Goal: Information Seeking & Learning: Understand process/instructions

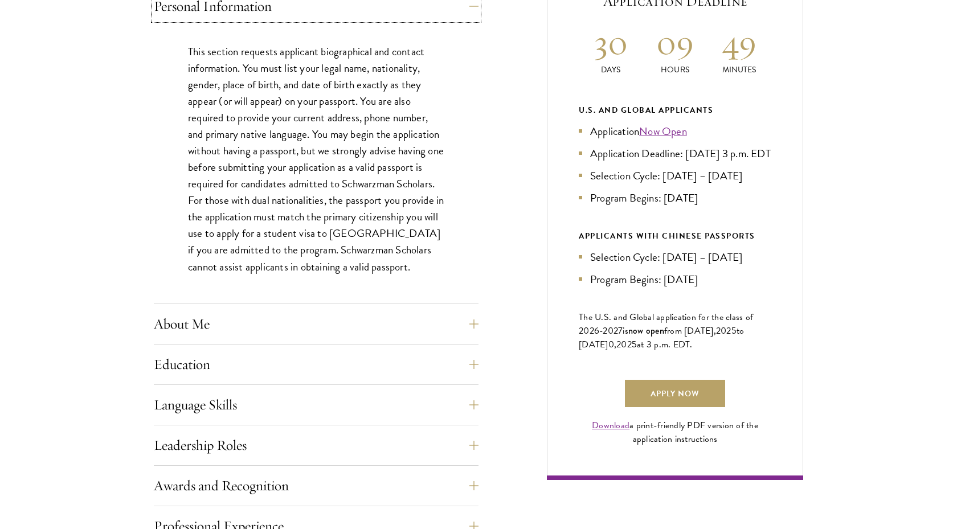
scroll to position [542, 0]
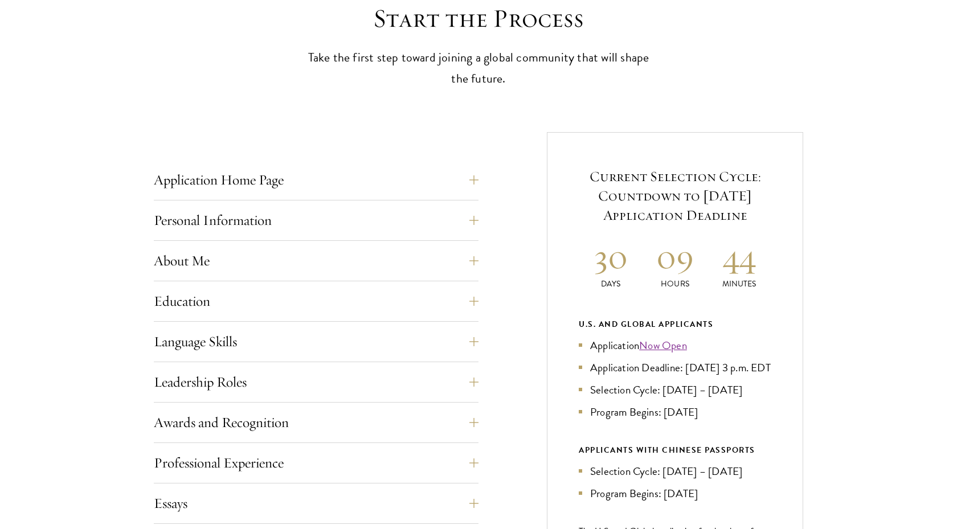
scroll to position [331, 0]
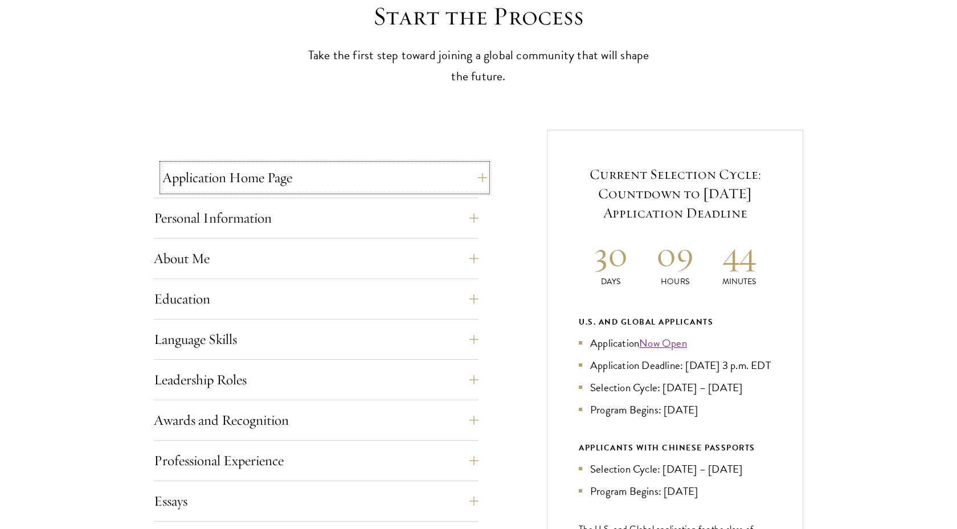
click at [248, 179] on button "Application Home Page" at bounding box center [324, 177] width 325 height 27
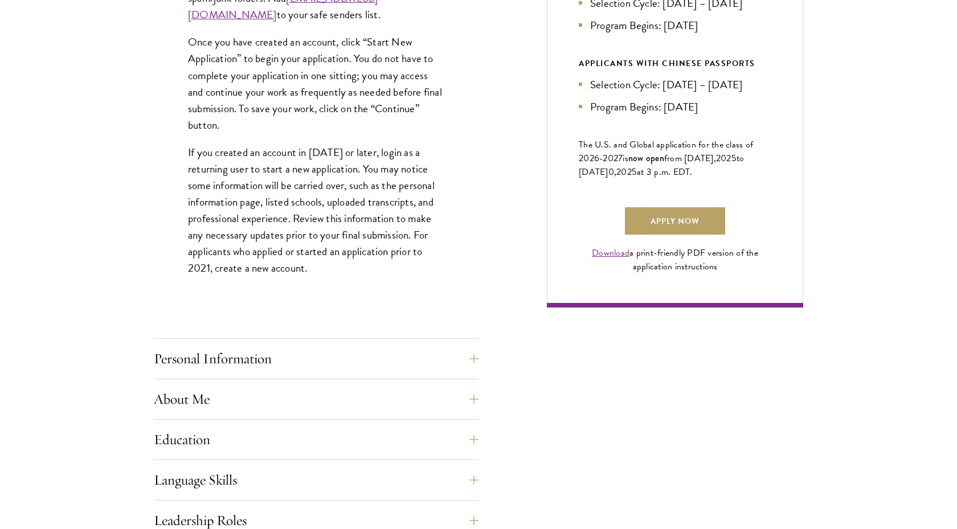
scroll to position [770, 0]
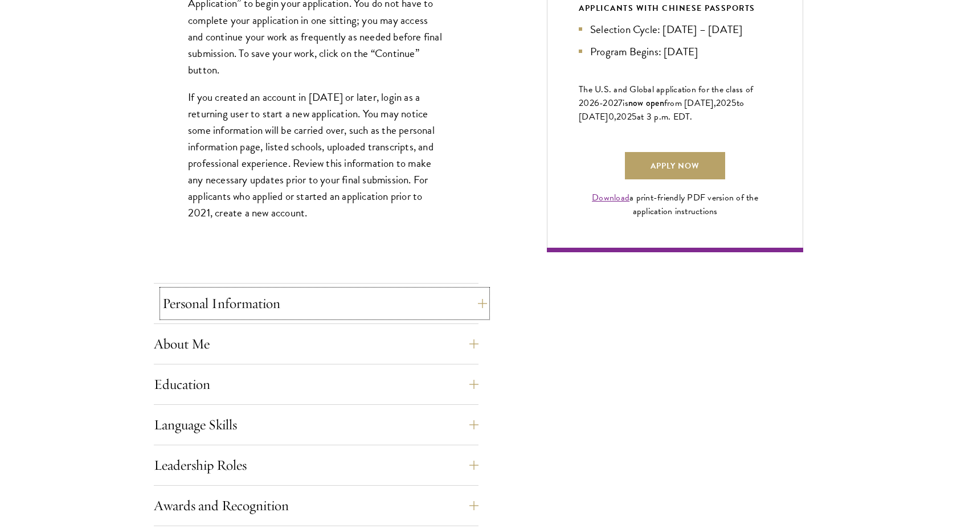
click at [266, 300] on button "Personal Information" at bounding box center [324, 303] width 325 height 27
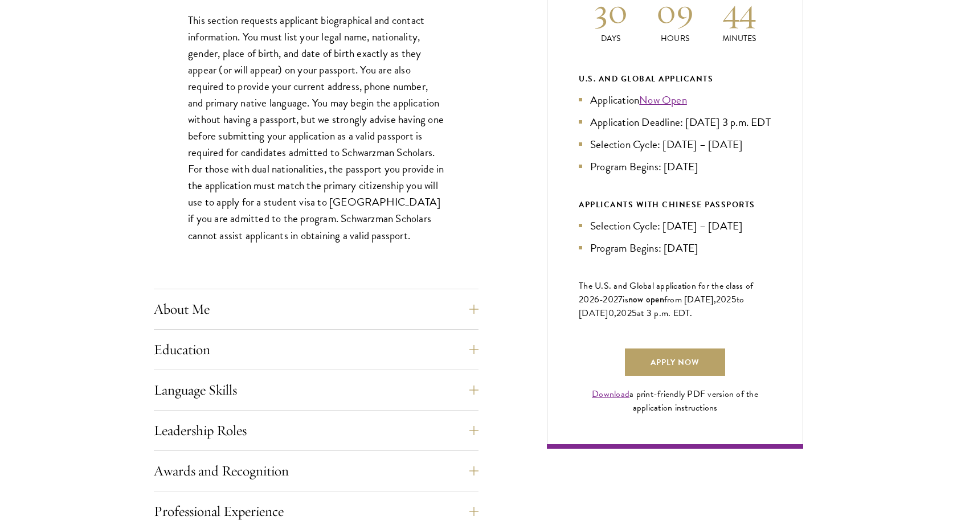
scroll to position [578, 0]
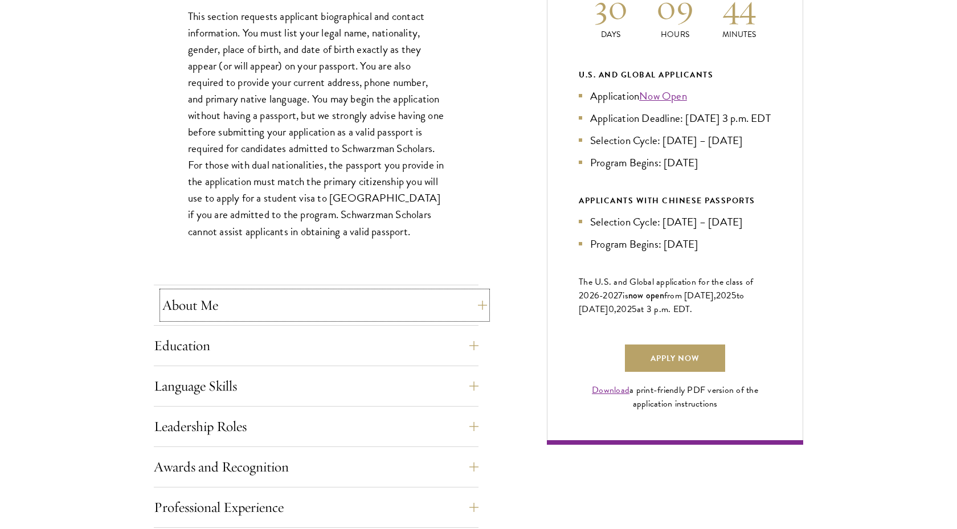
click at [340, 295] on button "About Me" at bounding box center [324, 305] width 325 height 27
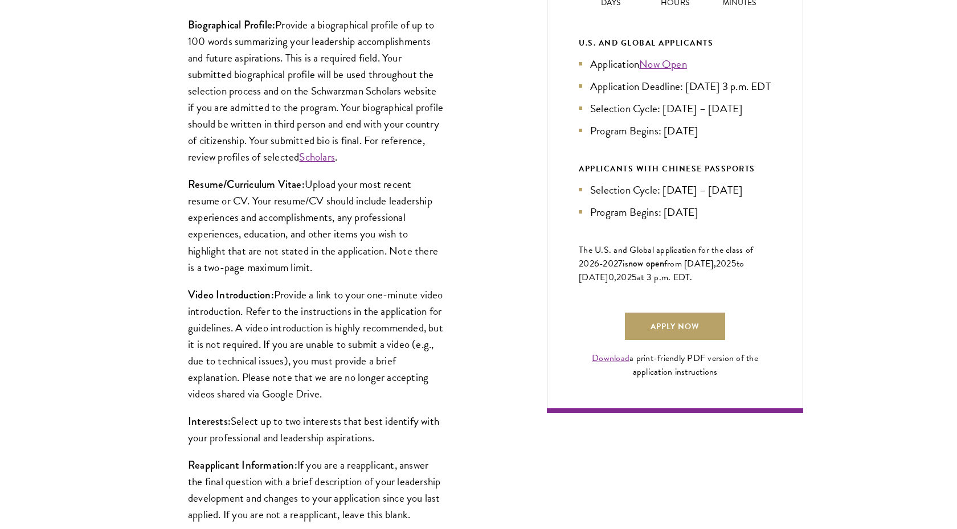
scroll to position [618, 0]
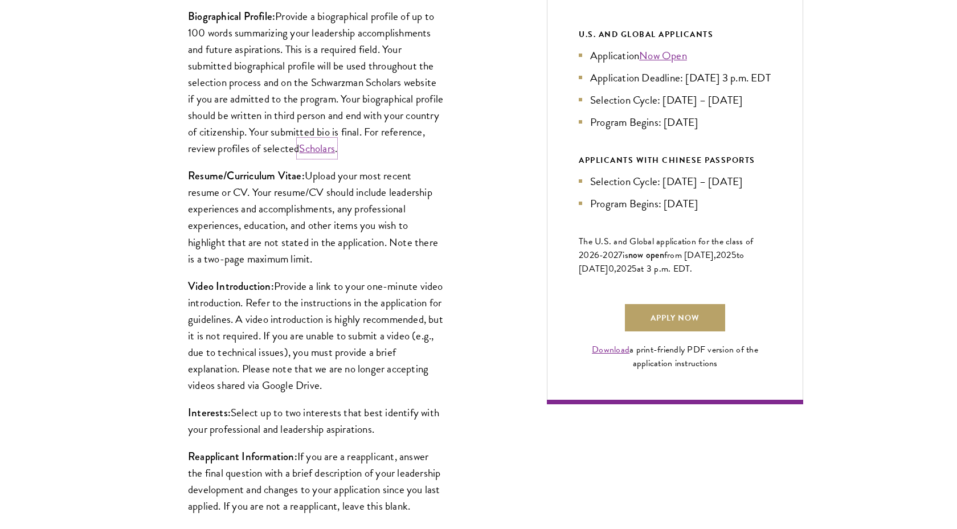
click at [335, 151] on link "Scholars" at bounding box center [317, 148] width 36 height 17
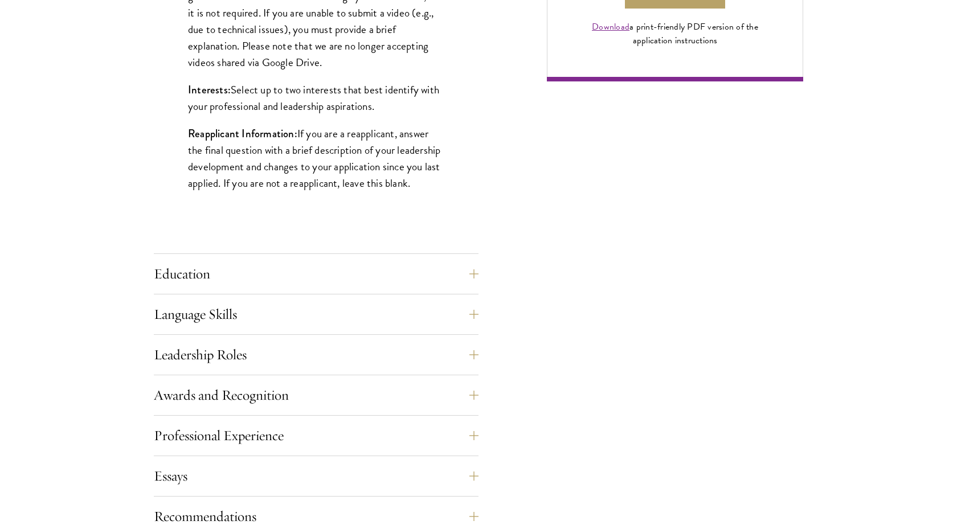
scroll to position [944, 0]
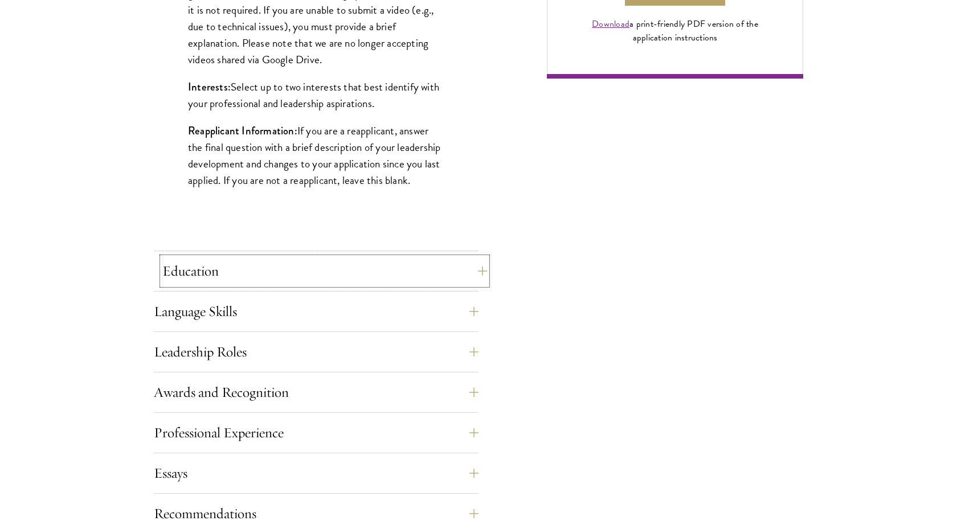
click at [334, 268] on button "Education" at bounding box center [324, 270] width 325 height 27
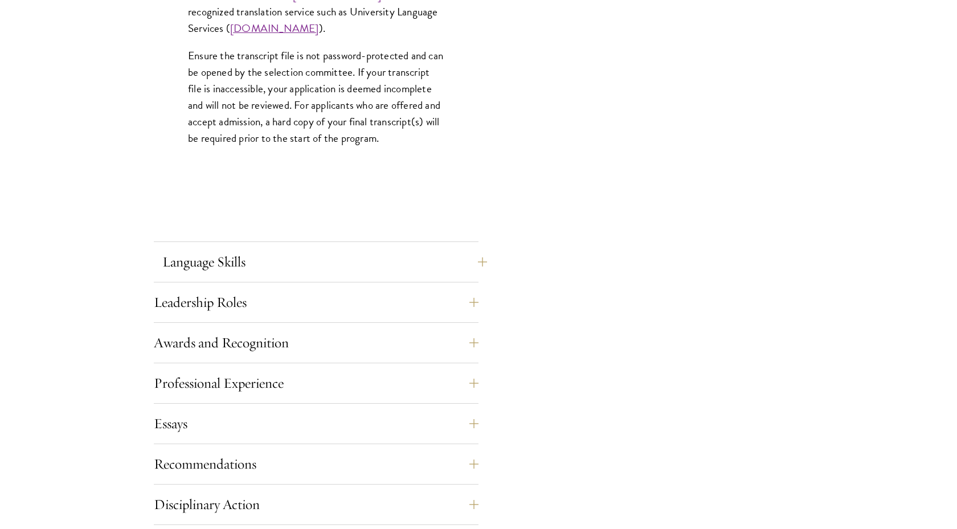
scroll to position [1820, 0]
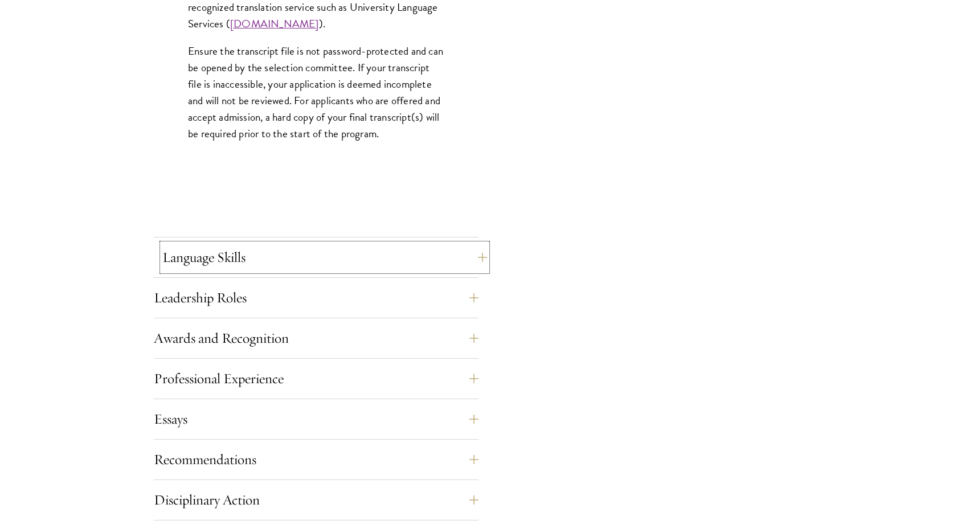
click at [253, 259] on button "Language Skills" at bounding box center [324, 257] width 325 height 27
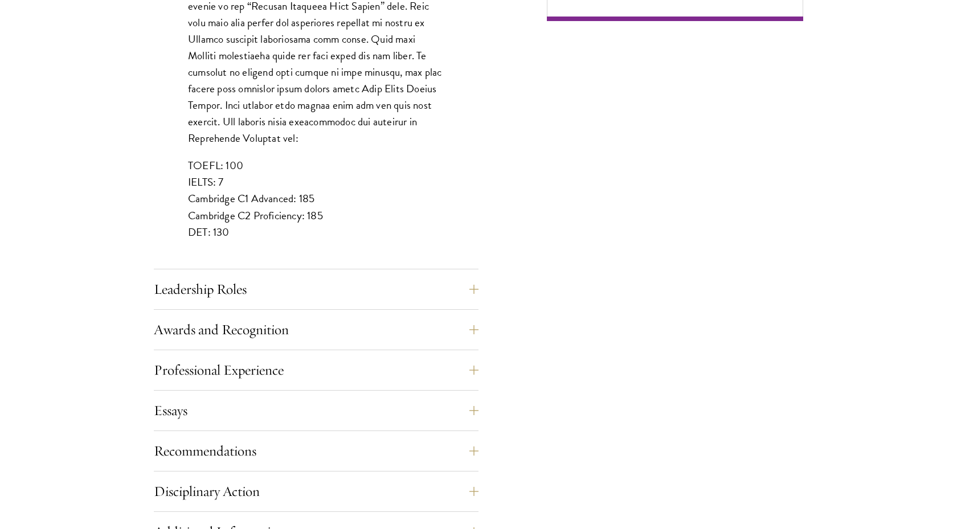
scroll to position [1035, 0]
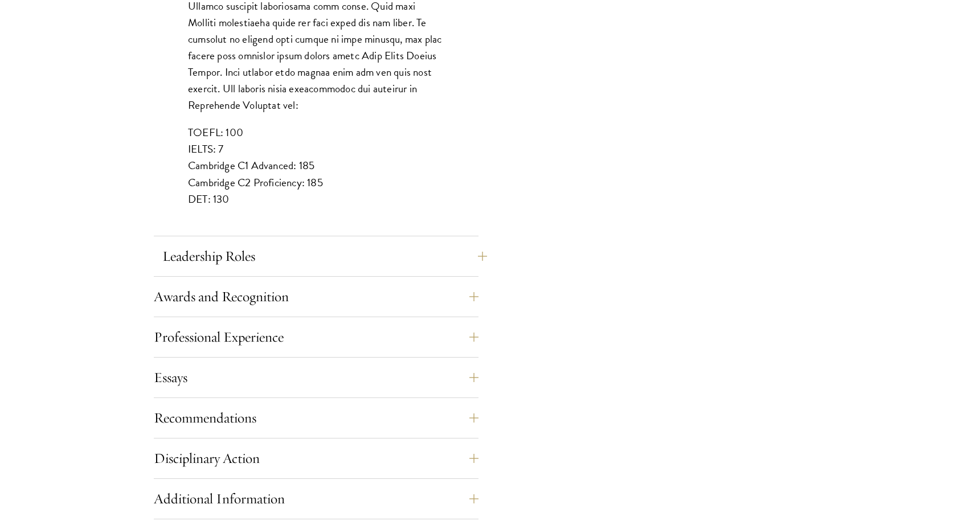
click at [310, 259] on button "Leadership Roles" at bounding box center [324, 256] width 325 height 27
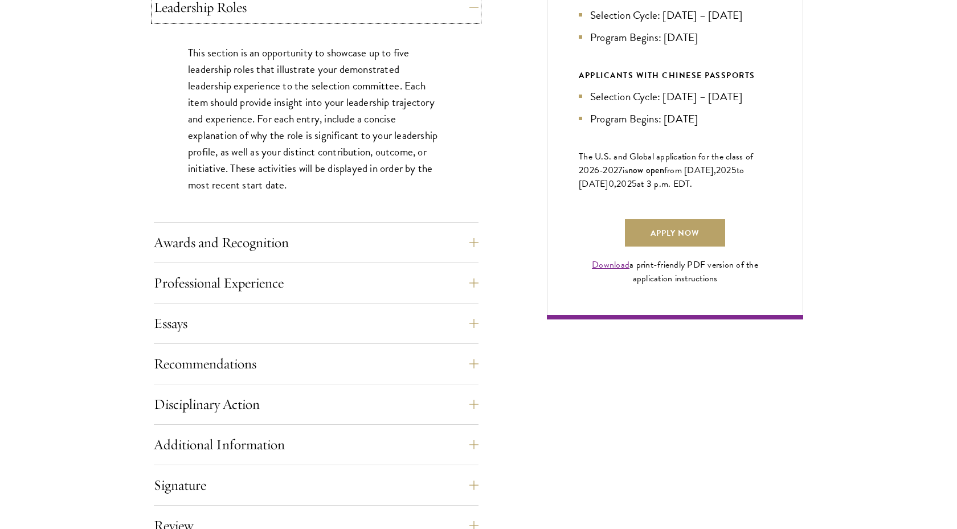
scroll to position [706, 0]
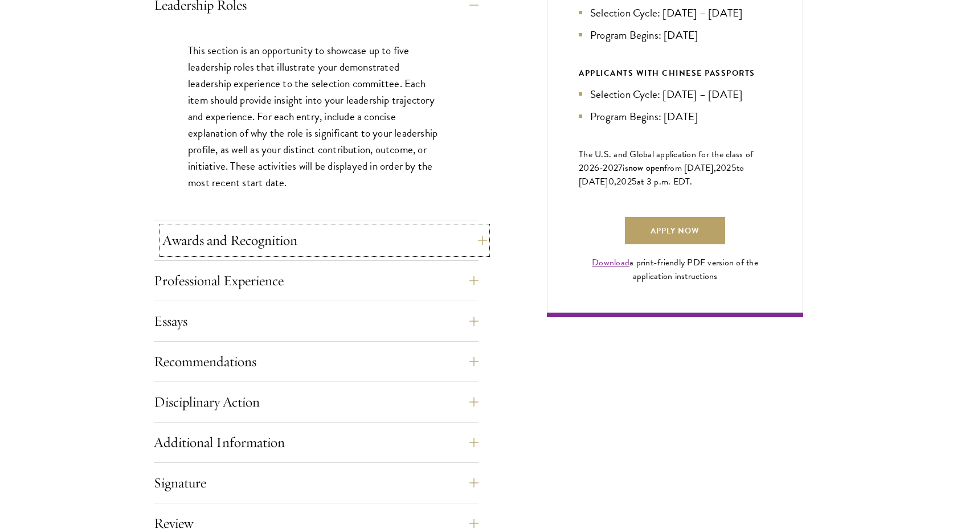
click at [292, 250] on button "Awards and Recognition" at bounding box center [324, 240] width 325 height 27
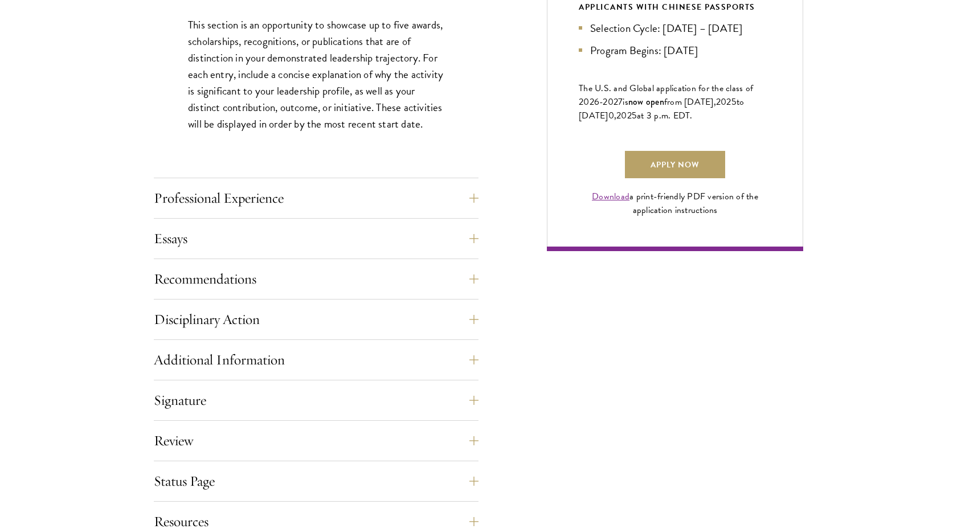
scroll to position [773, 0]
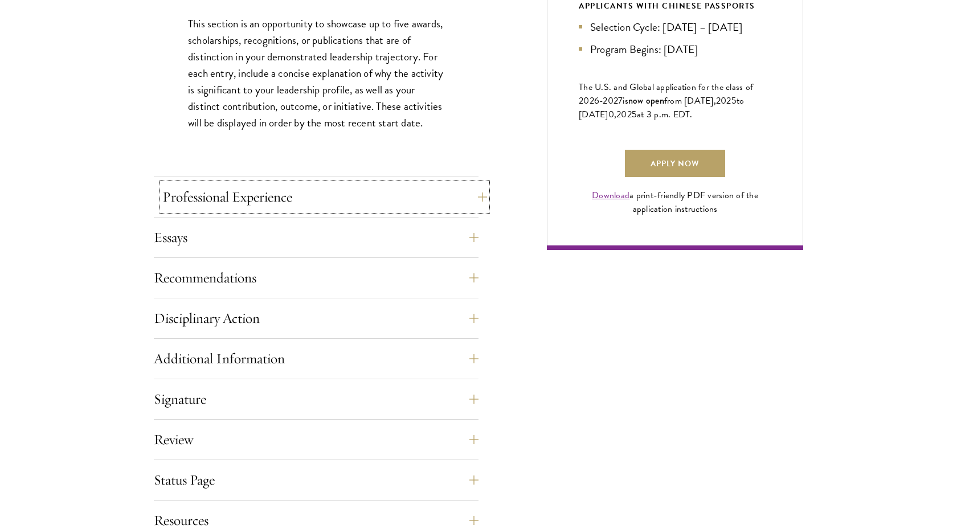
click at [268, 186] on button "Professional Experience" at bounding box center [324, 196] width 325 height 27
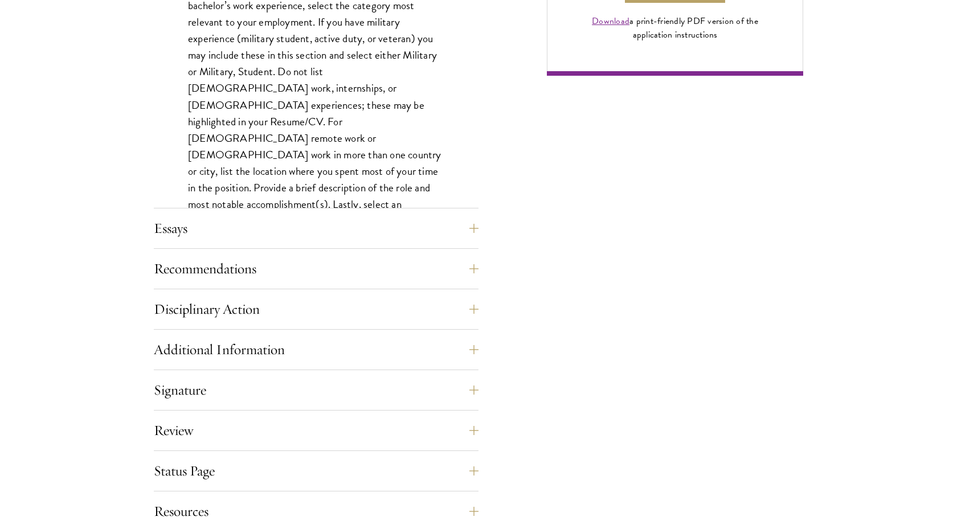
scroll to position [950, 0]
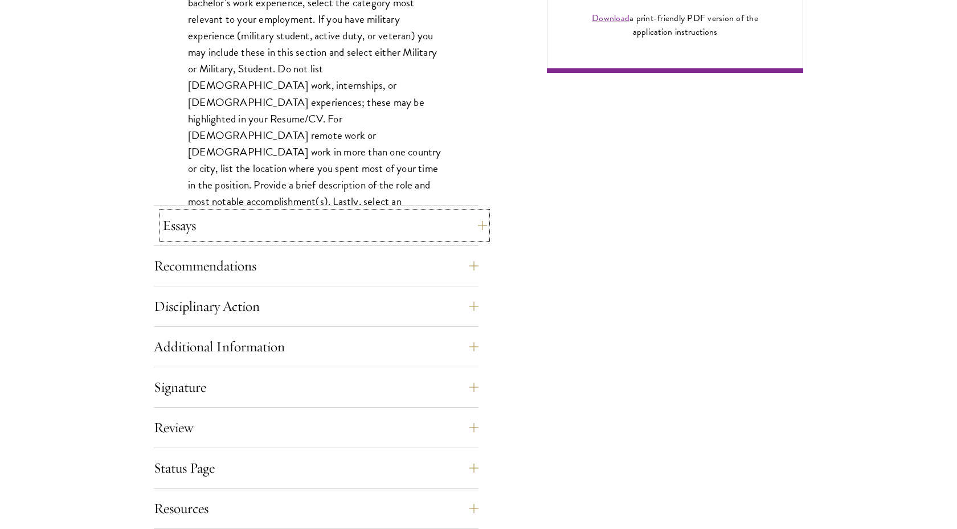
click at [301, 229] on button "Essays" at bounding box center [324, 225] width 325 height 27
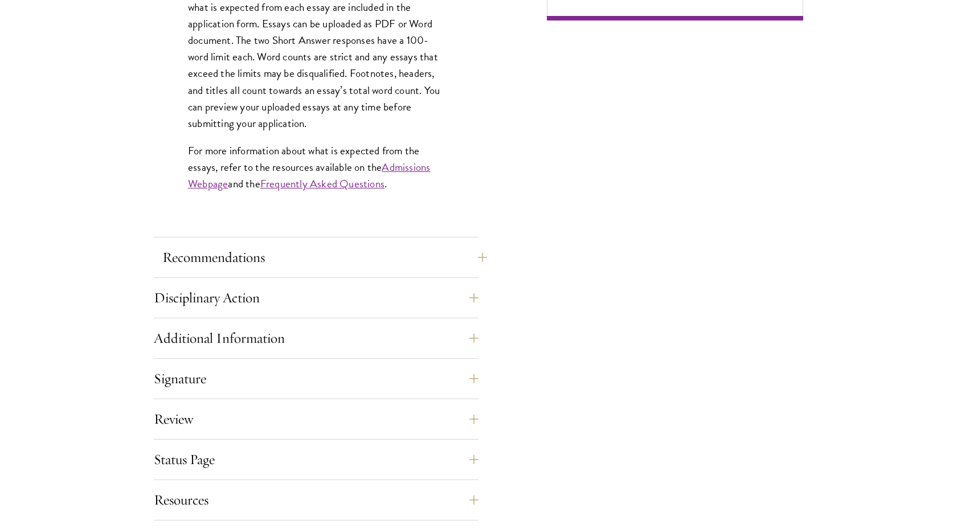
scroll to position [1009, 0]
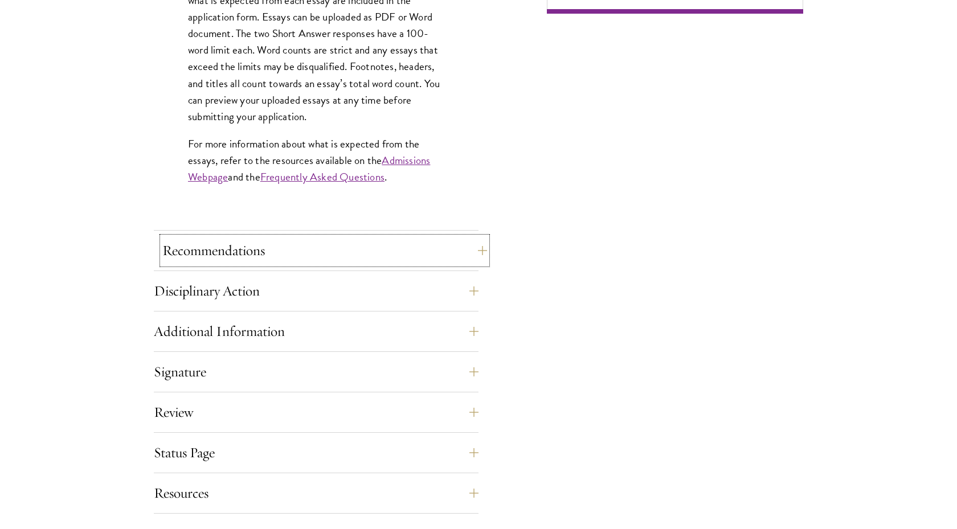
click at [345, 251] on button "Recommendations" at bounding box center [324, 250] width 325 height 27
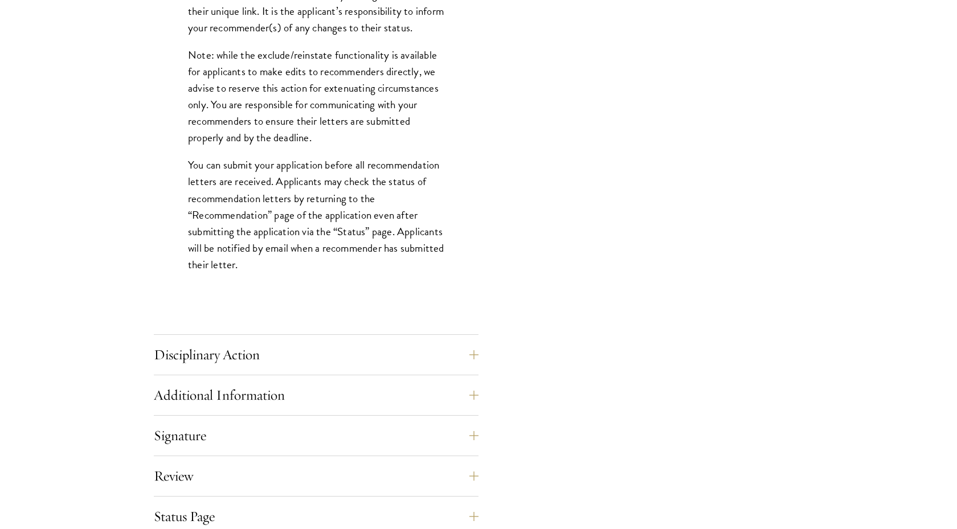
scroll to position [1516, 0]
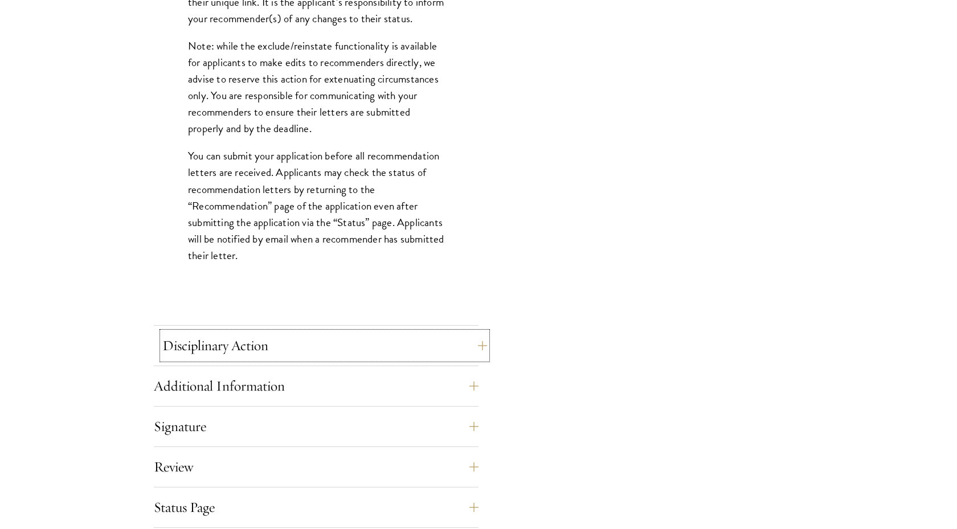
click at [345, 338] on button "Disciplinary Action" at bounding box center [324, 345] width 325 height 27
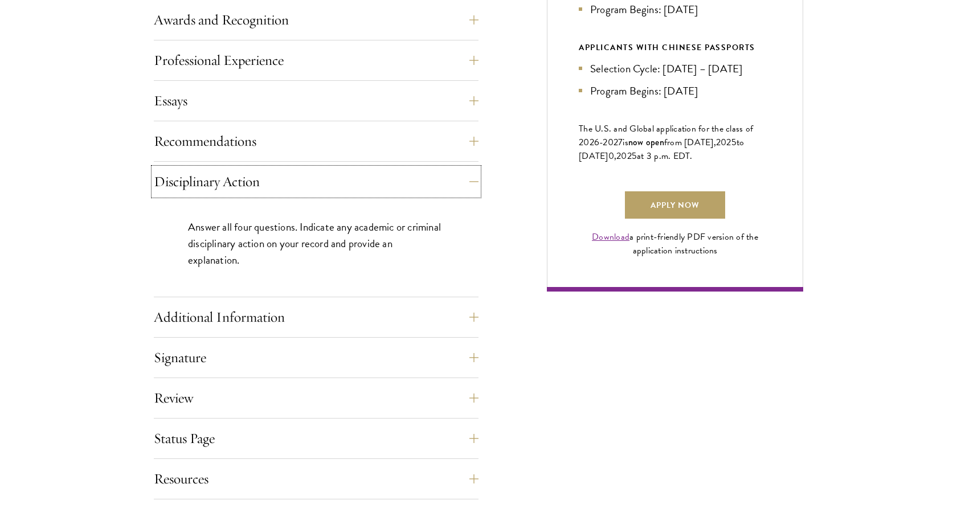
scroll to position [732, 0]
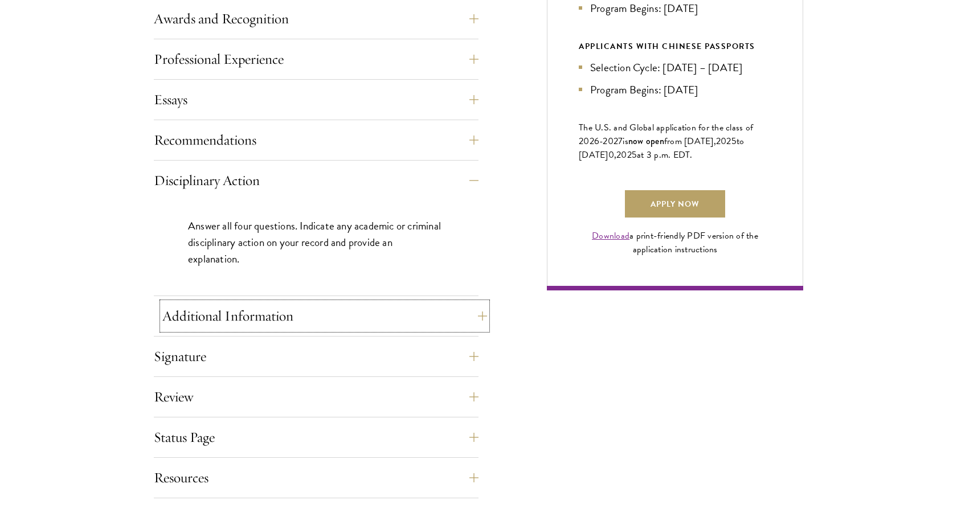
click at [287, 304] on button "Additional Information" at bounding box center [324, 315] width 325 height 27
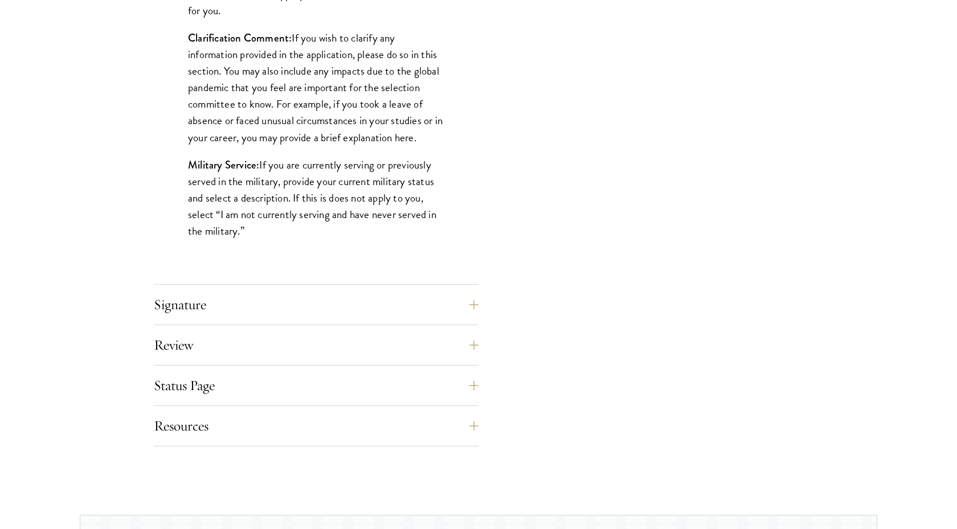
scroll to position [1118, 0]
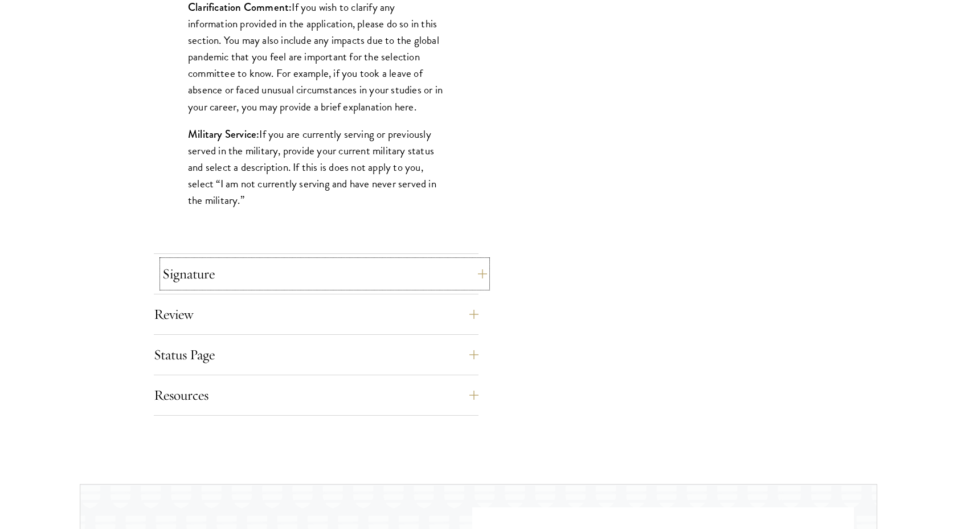
click at [293, 277] on button "Signature" at bounding box center [324, 273] width 325 height 27
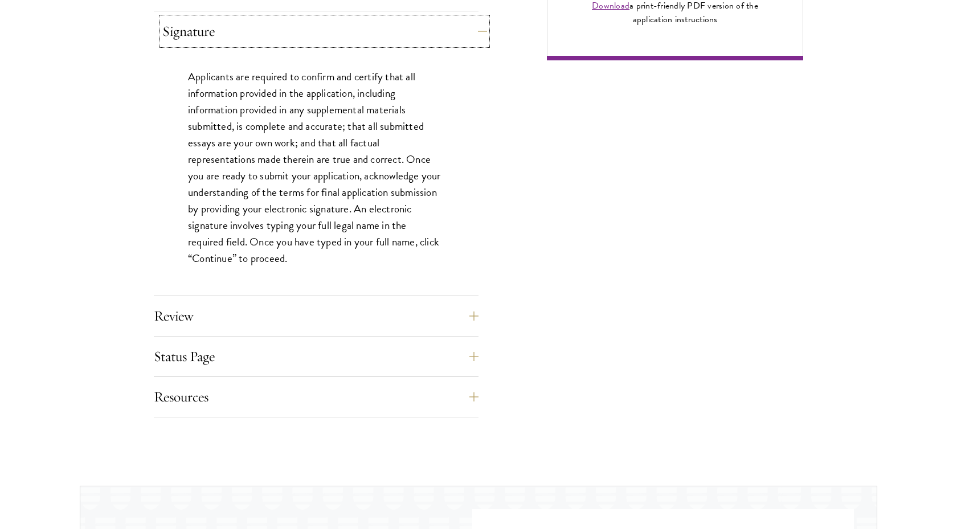
scroll to position [970, 0]
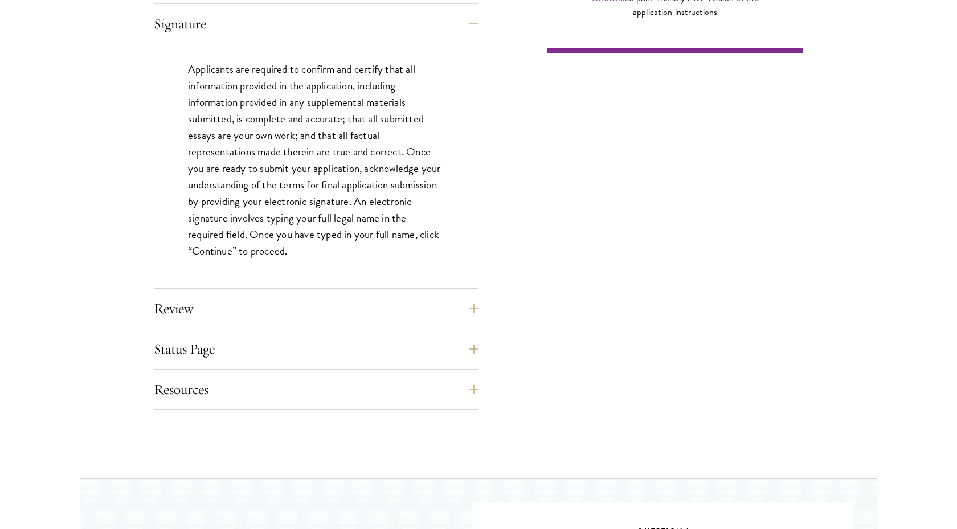
click at [283, 325] on div "Review Application submission requirements and warnings will be displayed on th…" at bounding box center [316, 312] width 325 height 34
click at [287, 320] on button "Review" at bounding box center [324, 308] width 325 height 27
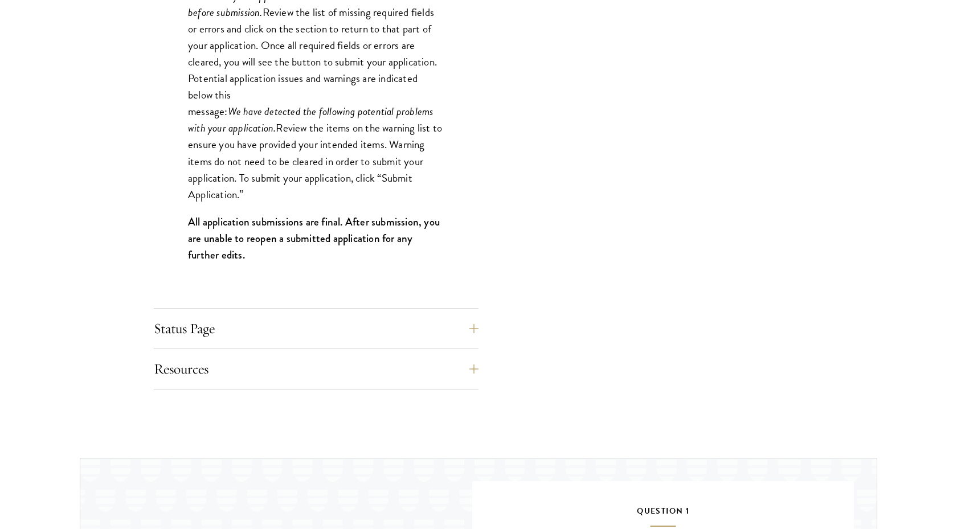
scroll to position [1169, 0]
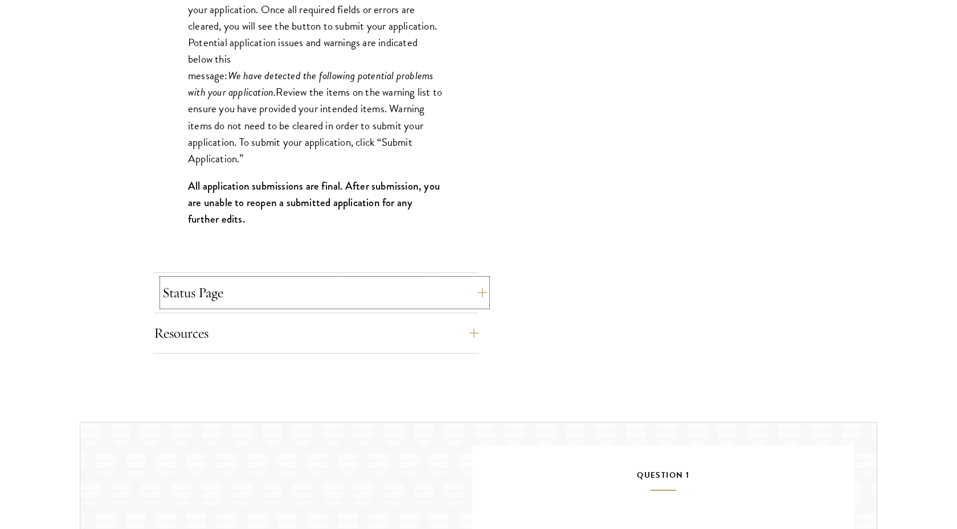
click at [341, 289] on button "Status Page" at bounding box center [324, 292] width 325 height 27
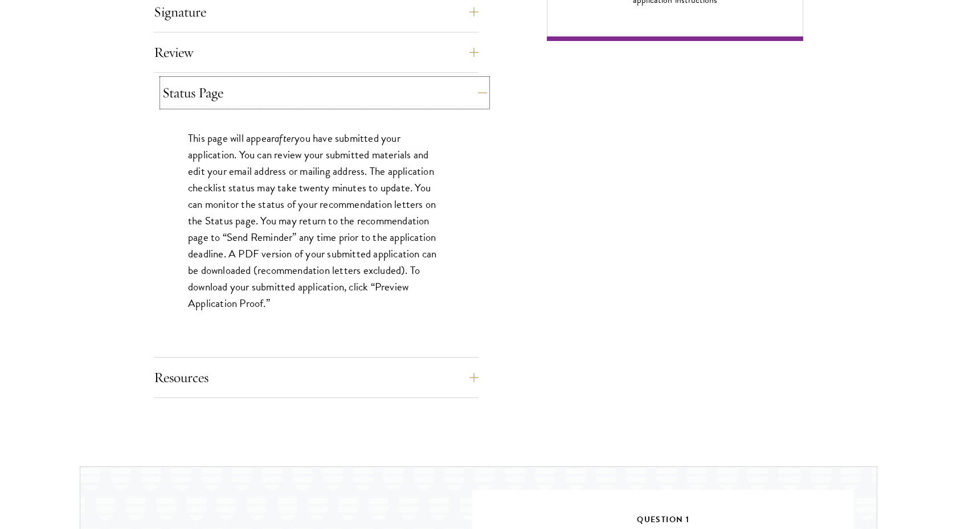
scroll to position [986, 0]
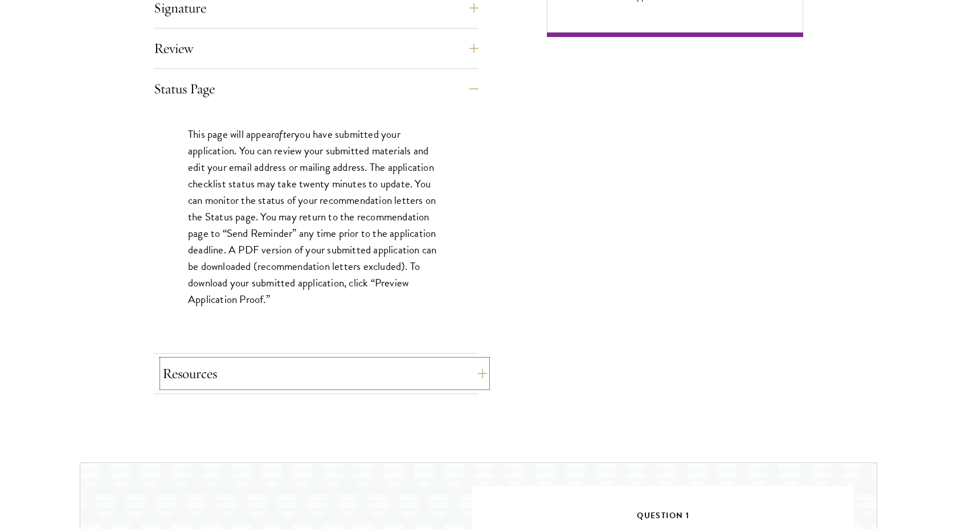
click at [339, 377] on button "Resources" at bounding box center [324, 373] width 325 height 27
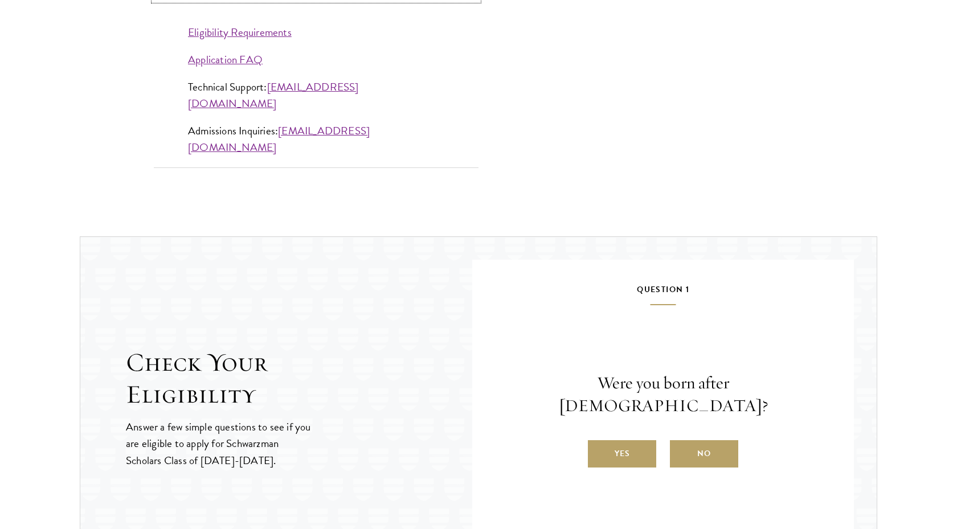
scroll to position [1129, 0]
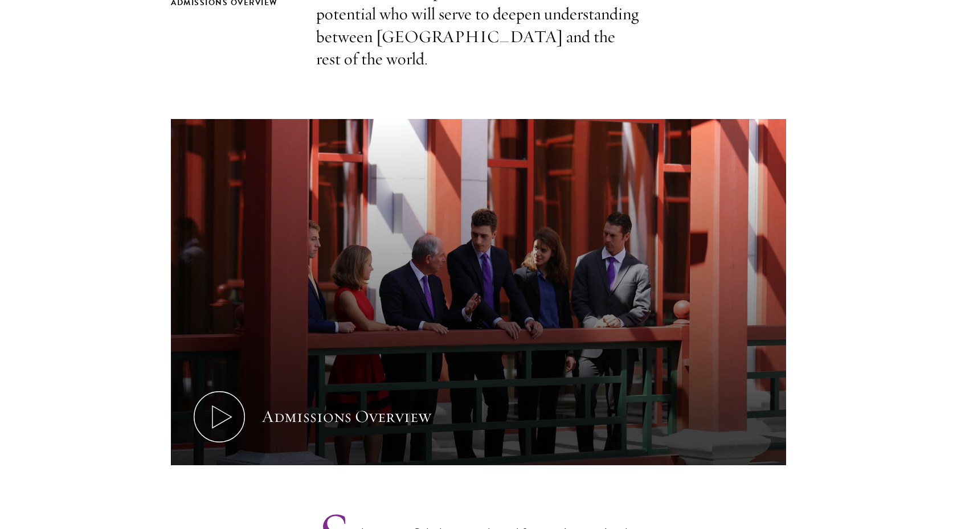
scroll to position [473, 0]
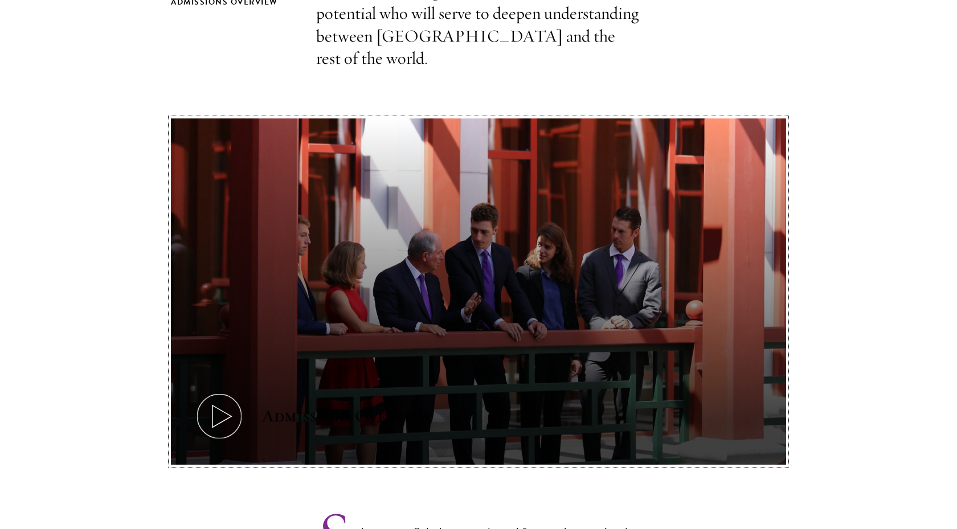
click at [494, 205] on button "Admissions Overview" at bounding box center [478, 291] width 615 height 346
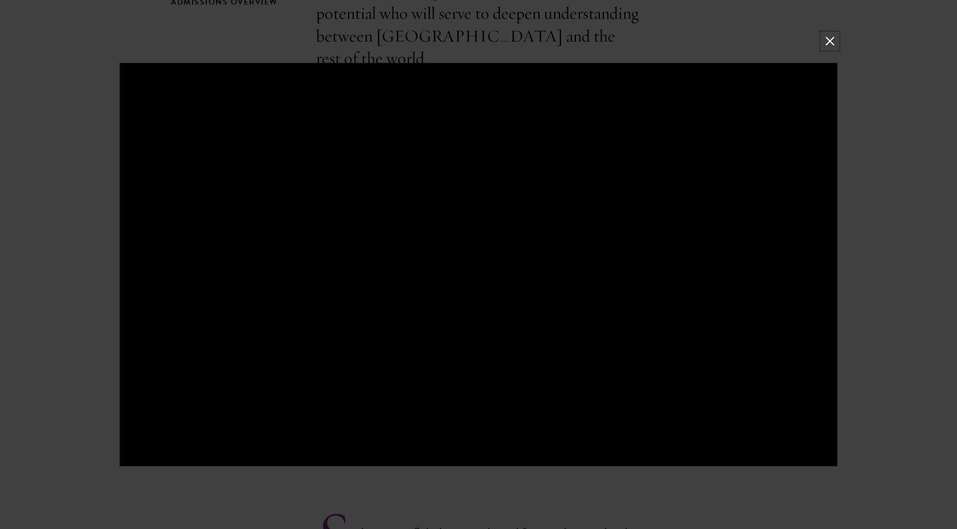
click at [828, 42] on button at bounding box center [829, 41] width 15 height 15
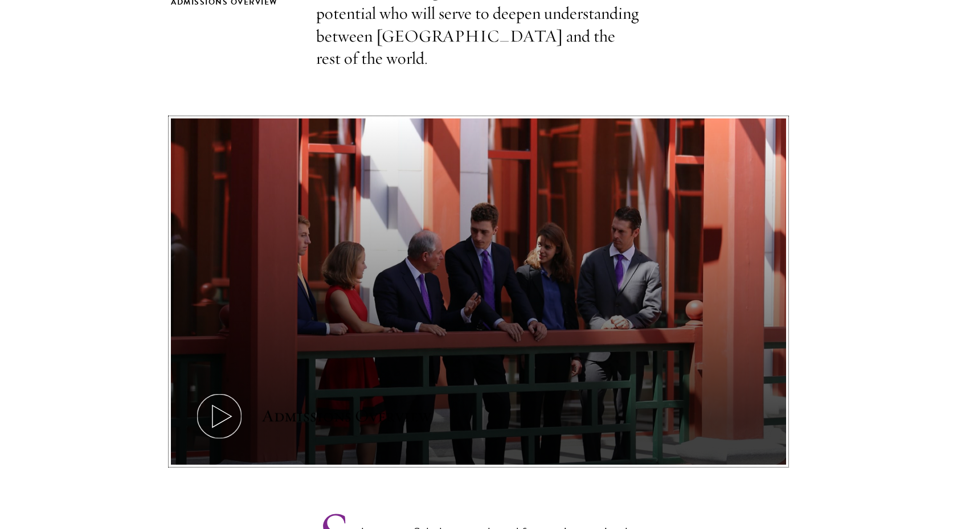
click at [568, 288] on button "Admissions Overview" at bounding box center [478, 291] width 615 height 346
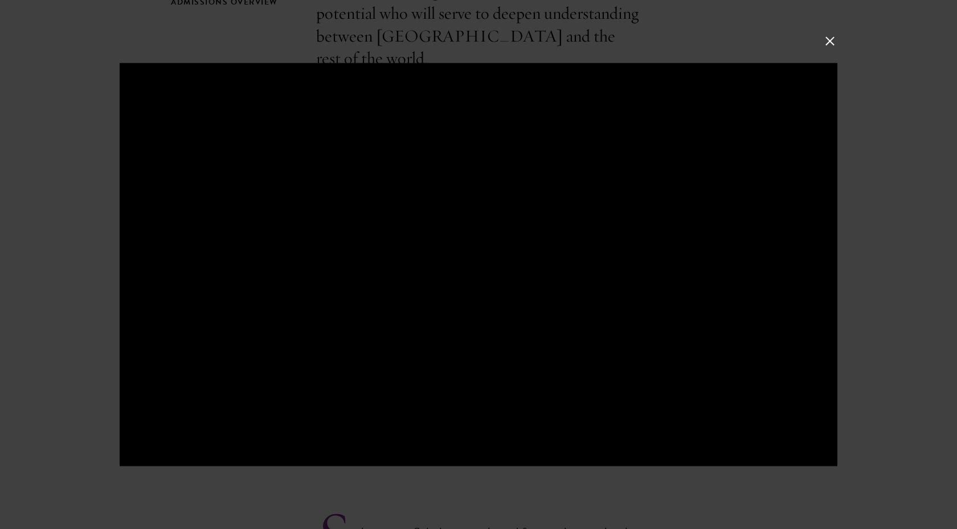
click at [833, 34] on button at bounding box center [829, 41] width 15 height 15
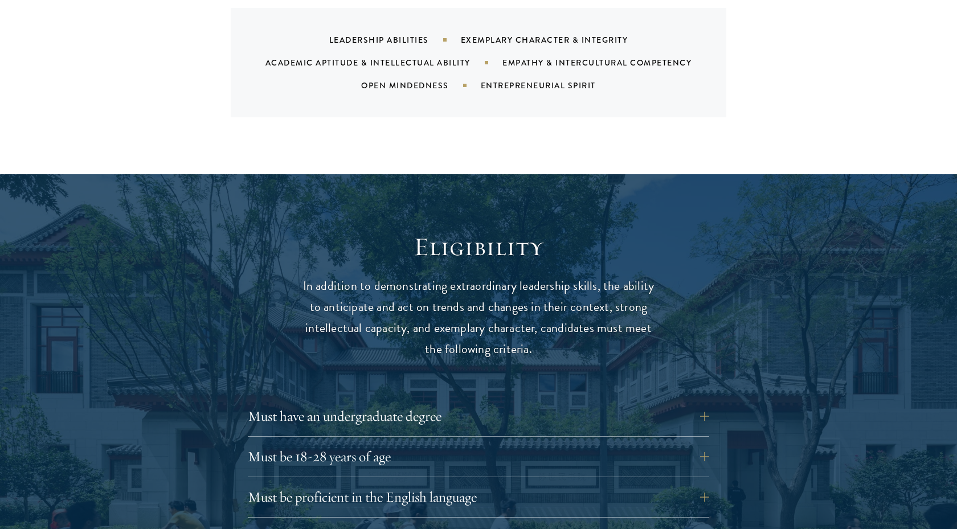
scroll to position [1323, 0]
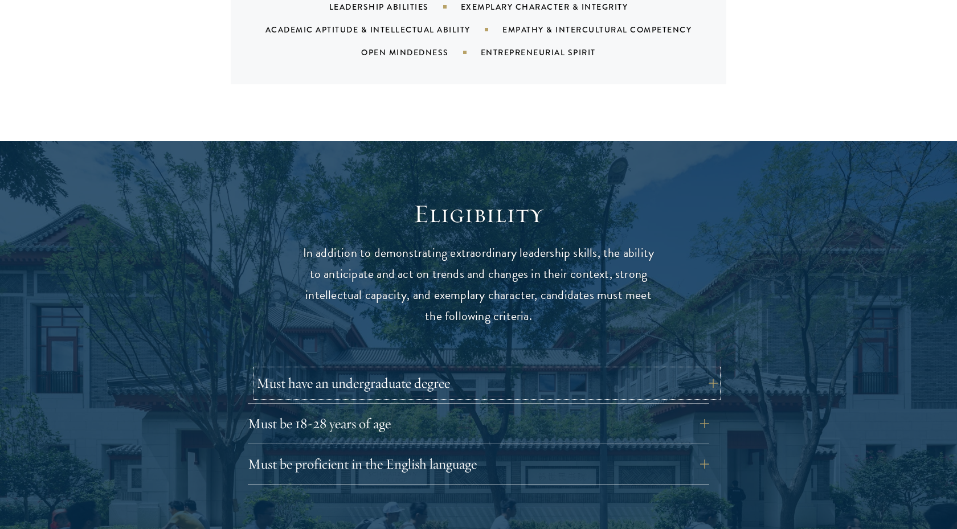
click at [421, 370] on button "Must have an undergraduate degree" at bounding box center [486, 383] width 461 height 27
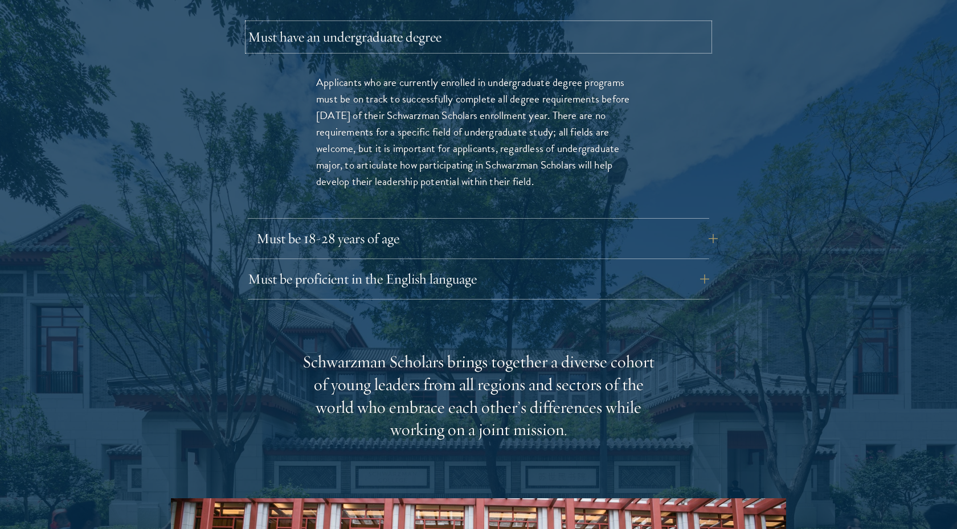
scroll to position [1678, 0]
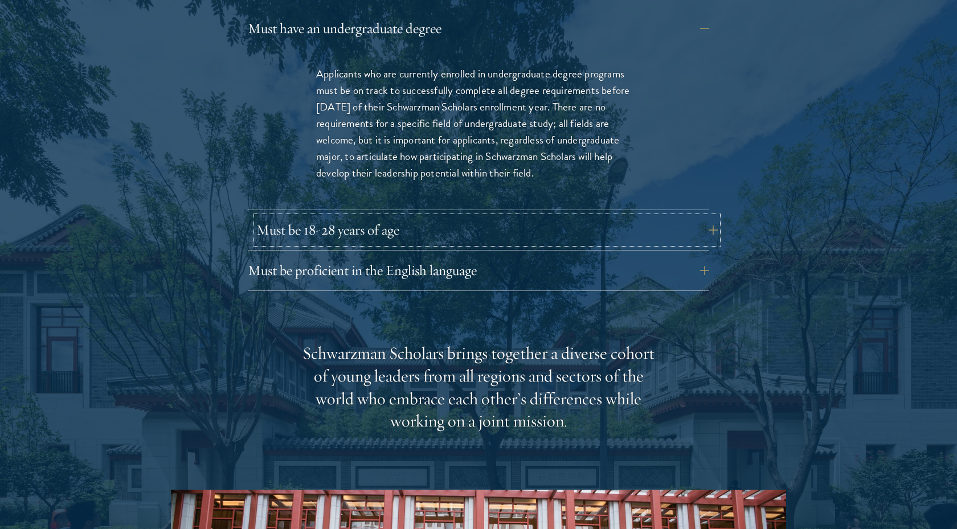
click at [355, 216] on button "Must be 18-28 years of age" at bounding box center [486, 229] width 461 height 27
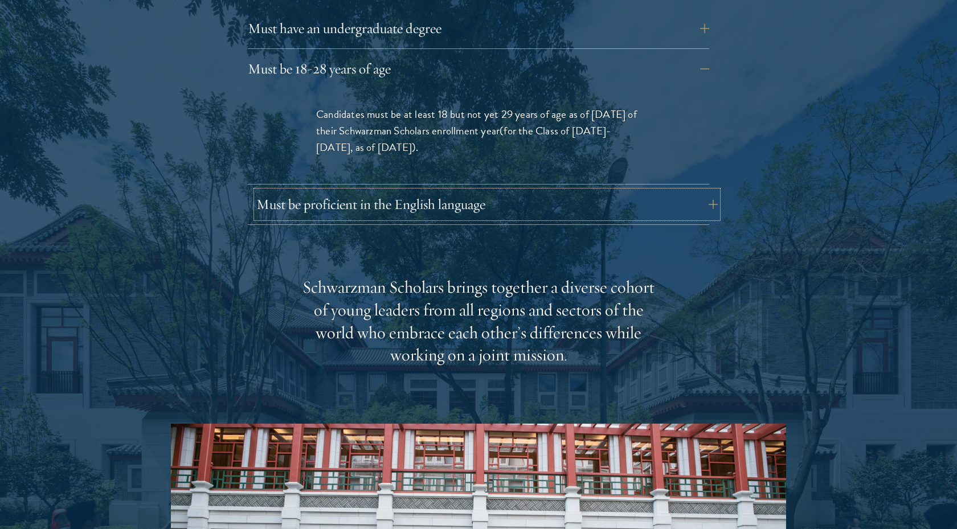
click at [419, 191] on button "Must be proficient in the English language" at bounding box center [486, 204] width 461 height 27
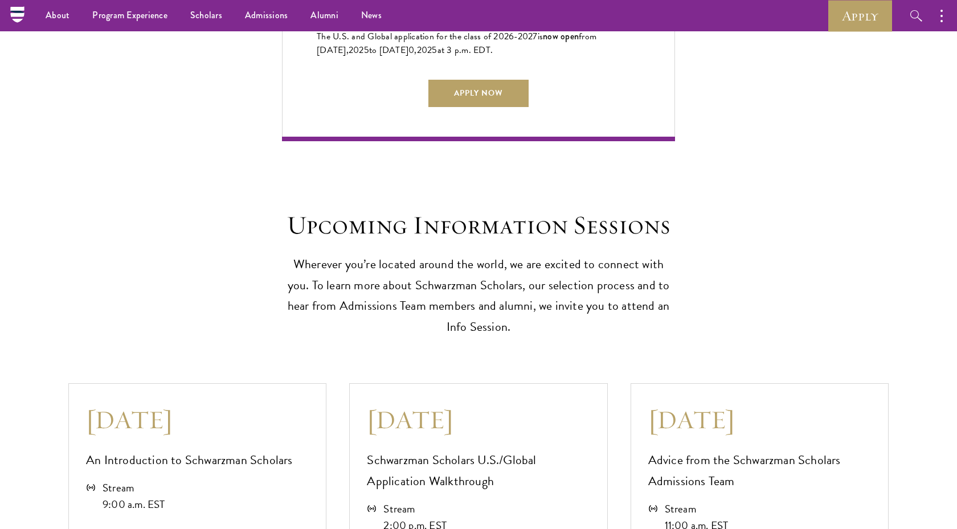
scroll to position [3111, 0]
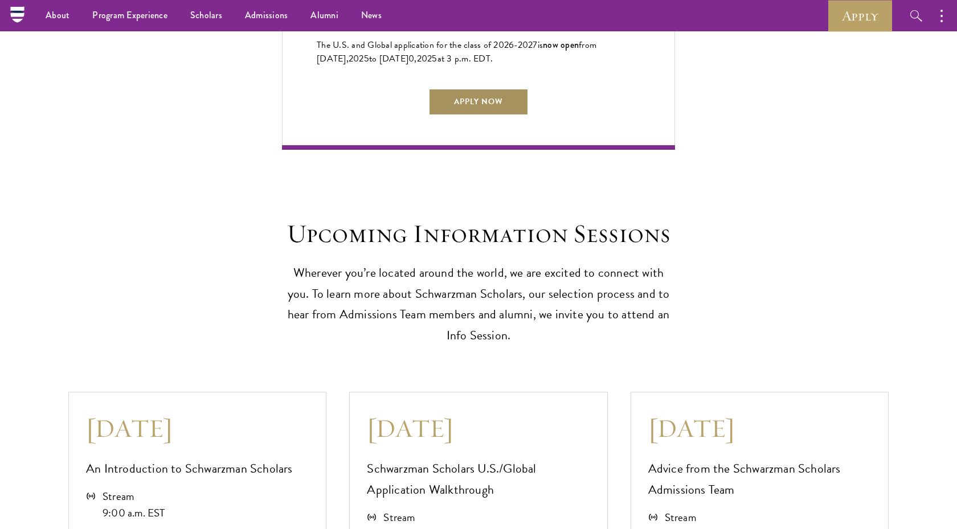
click at [497, 99] on link "Apply Now" at bounding box center [478, 101] width 100 height 27
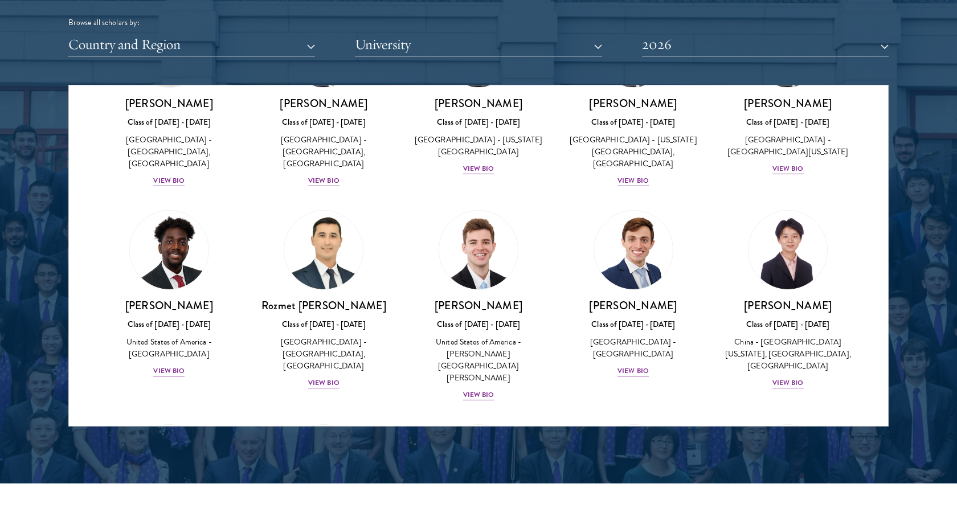
scroll to position [4840, 0]
